Goal: Information Seeking & Learning: Understand process/instructions

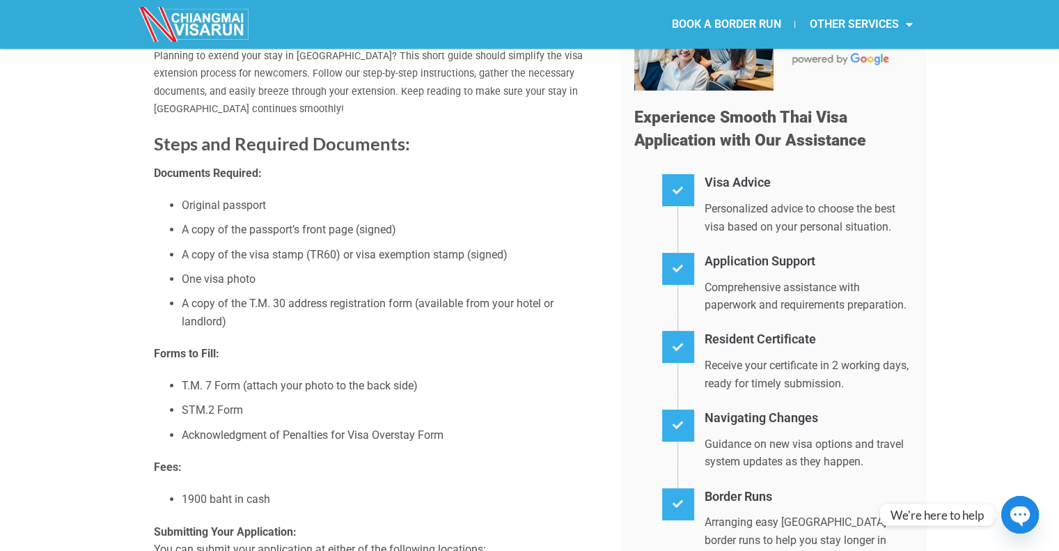
scroll to position [139, 0]
drag, startPoint x: 182, startPoint y: 384, endPoint x: 237, endPoint y: 361, distance: 59.3
click at [205, 379] on li "T.M. 7 Form (attach your photo to the back side)" at bounding box center [391, 386] width 418 height 18
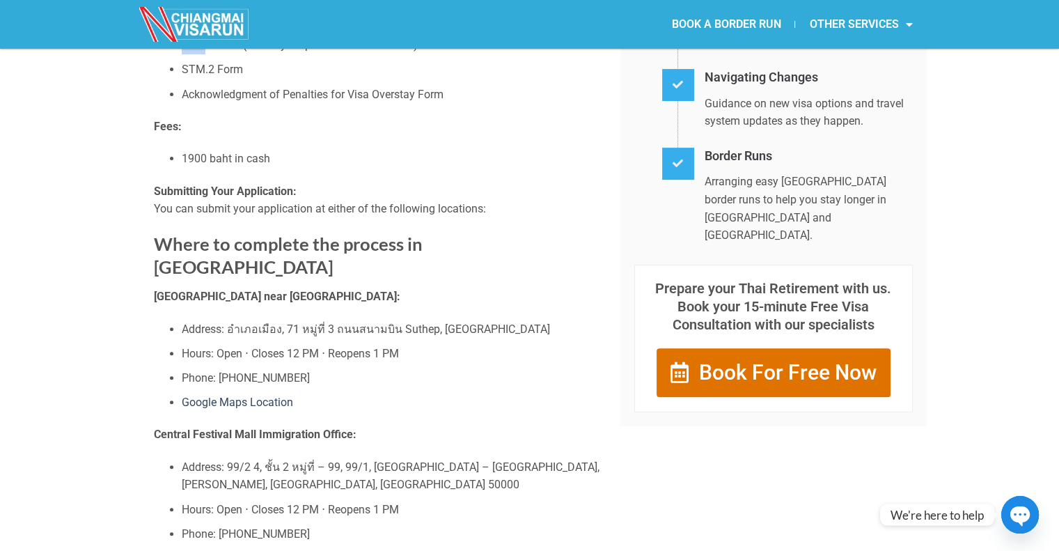
scroll to position [487, 0]
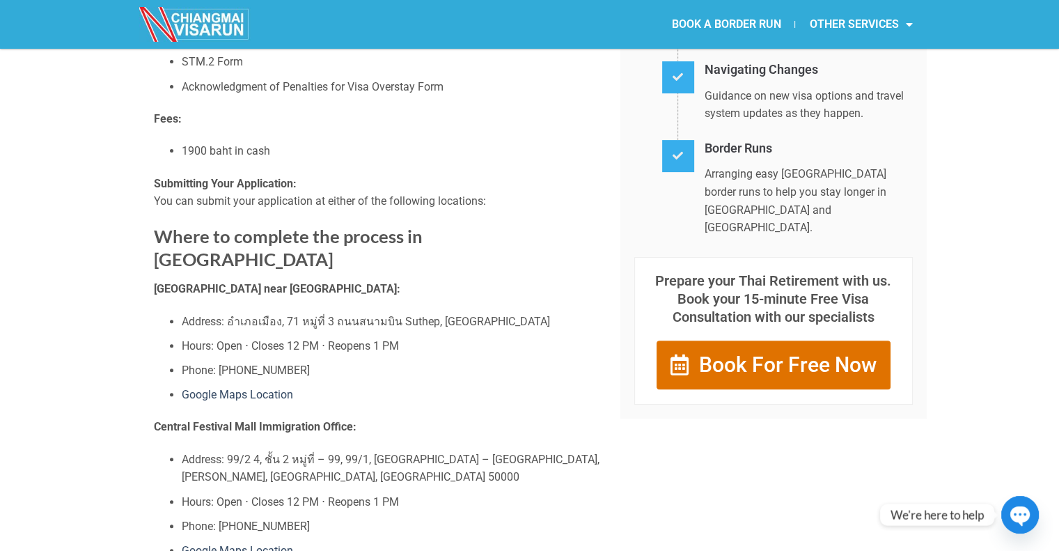
click at [1015, 516] on icon ".chaty-sts2-0{fill:#ffffff;}" at bounding box center [1020, 514] width 56 height 56
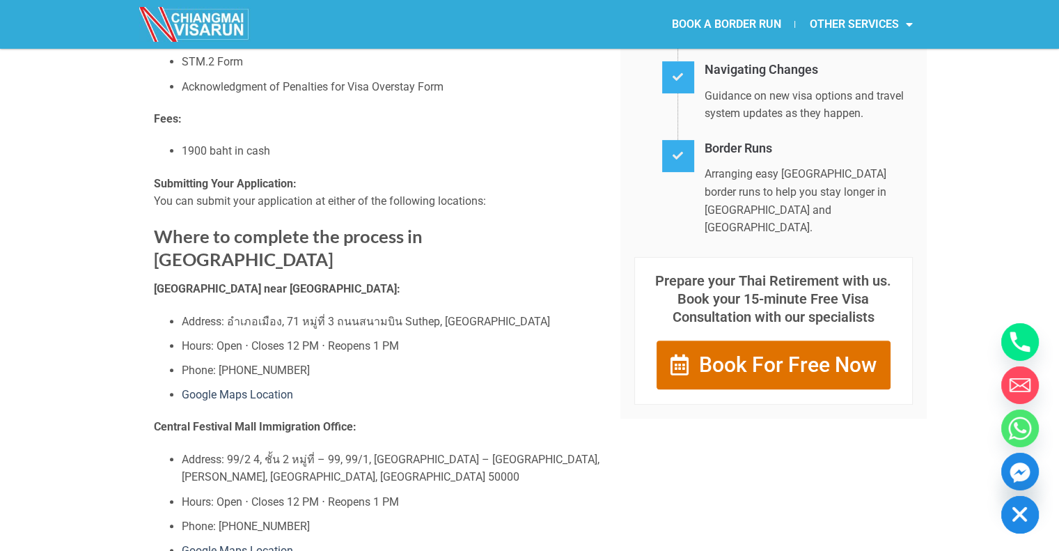
click at [1014, 507] on icon "button" at bounding box center [1020, 515] width 38 height 38
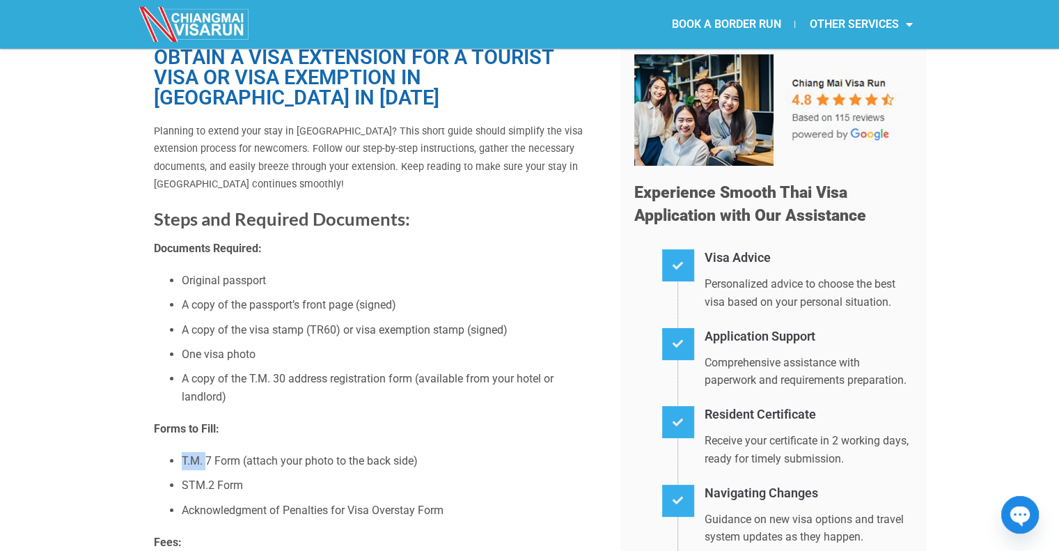
scroll to position [70, 0]
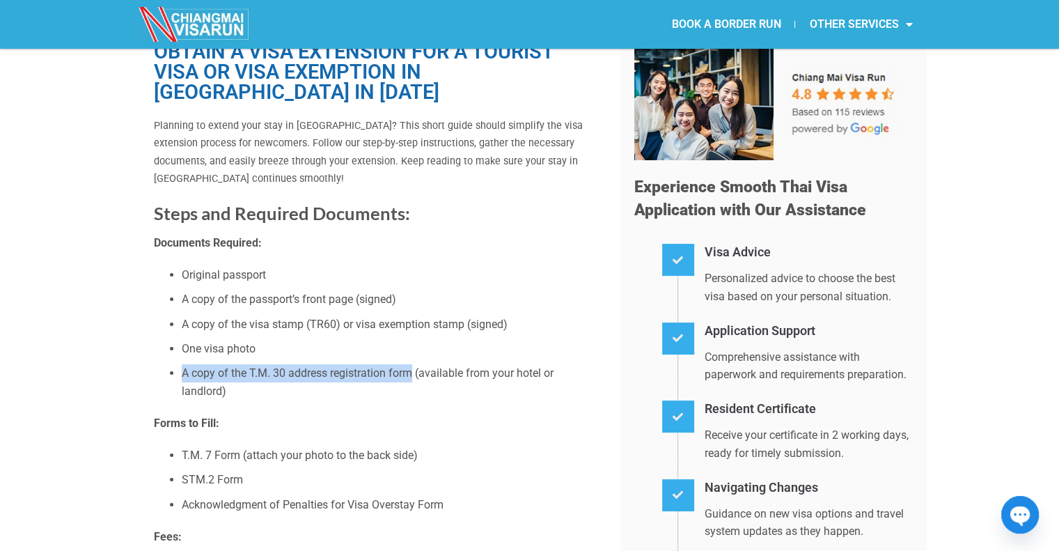
drag, startPoint x: 182, startPoint y: 370, endPoint x: 412, endPoint y: 373, distance: 230.5
click at [412, 373] on li "A copy of the T.M. 30 address registration form (available from your hotel or l…" at bounding box center [391, 382] width 418 height 36
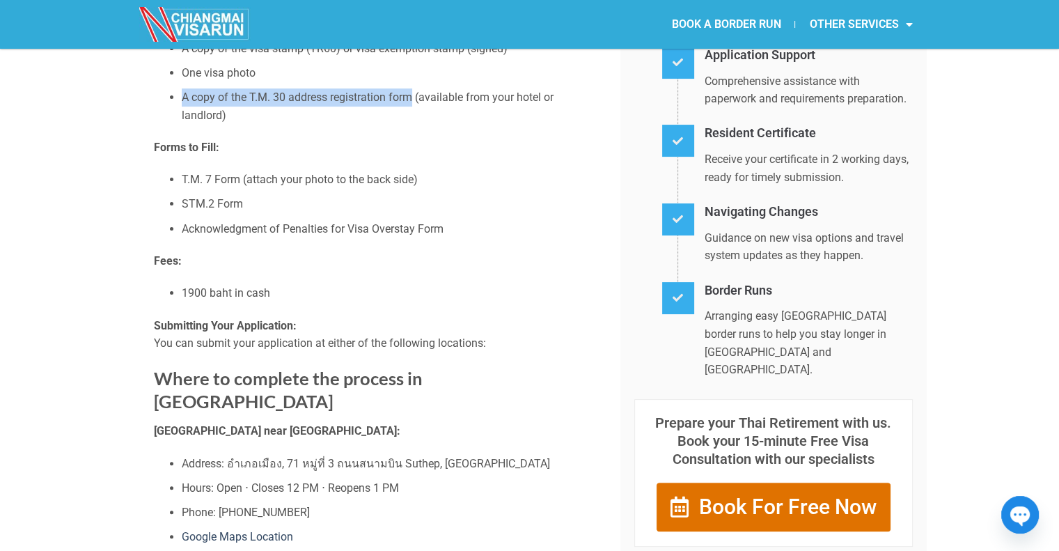
scroll to position [348, 0]
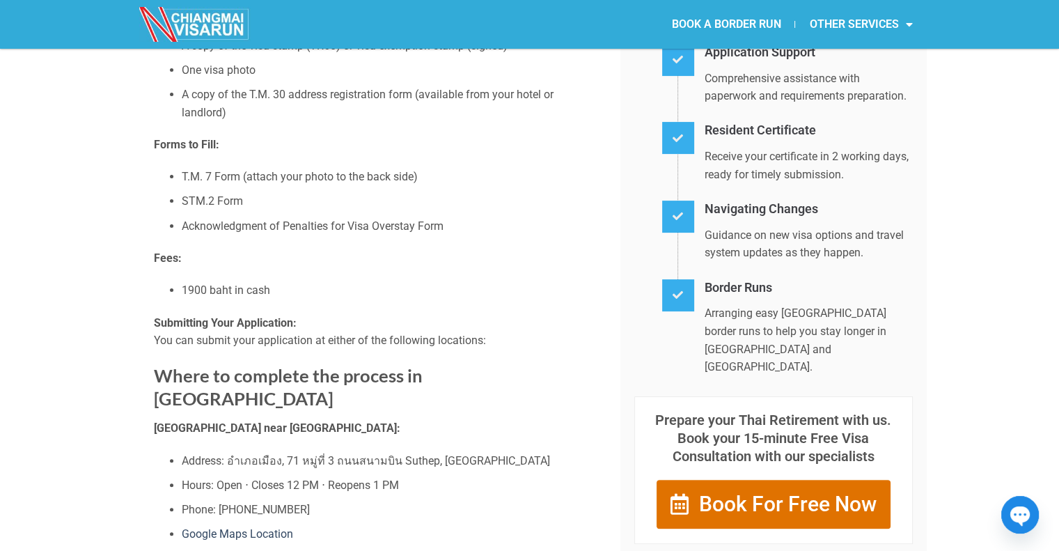
click at [556, 260] on p "Fees:" at bounding box center [377, 258] width 446 height 18
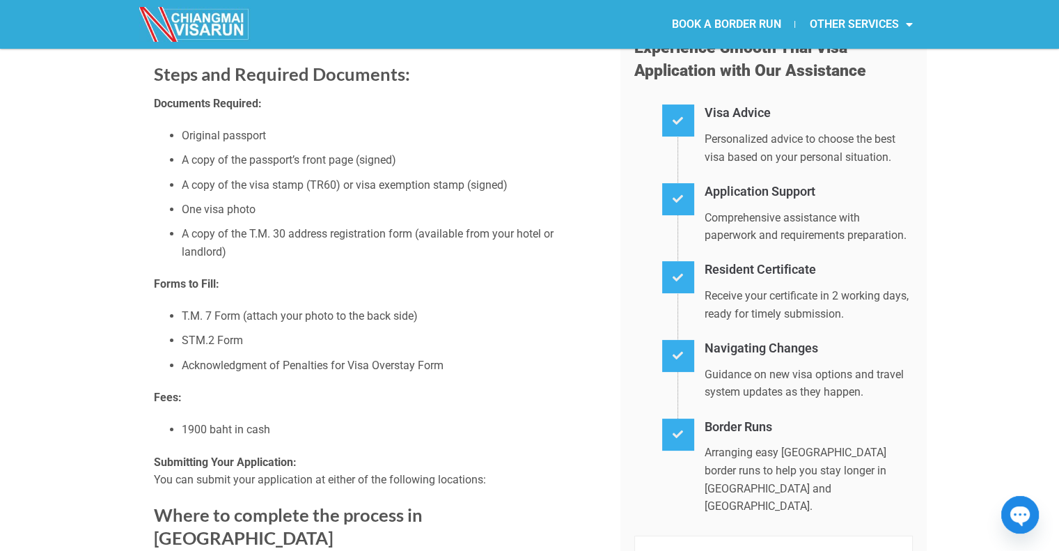
scroll to position [139, 0]
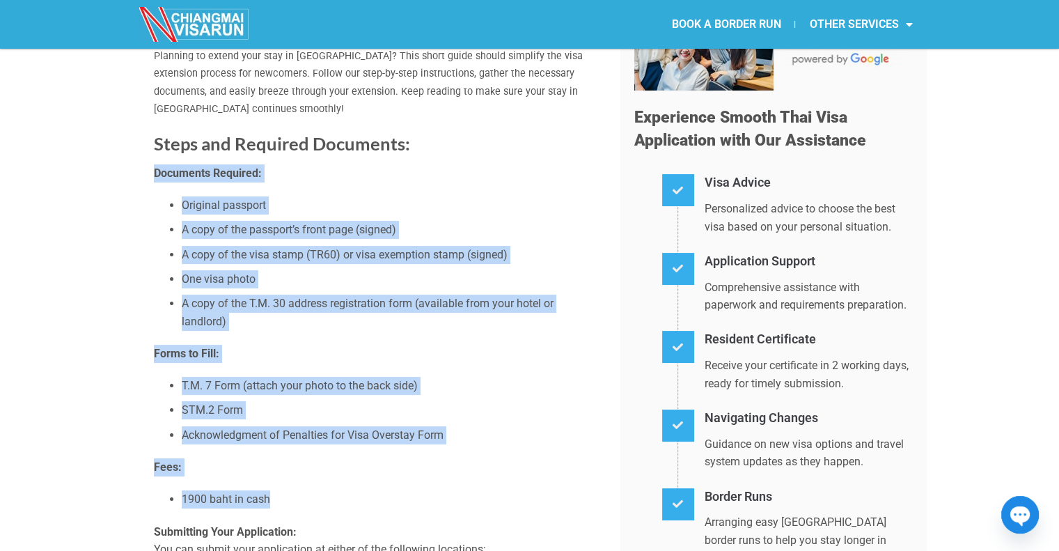
drag, startPoint x: 148, startPoint y: 165, endPoint x: 391, endPoint y: 501, distance: 414.8
copy div "Documents Required: Original passport A copy of the passport’s front page (sign…"
